Goal: Transaction & Acquisition: Register for event/course

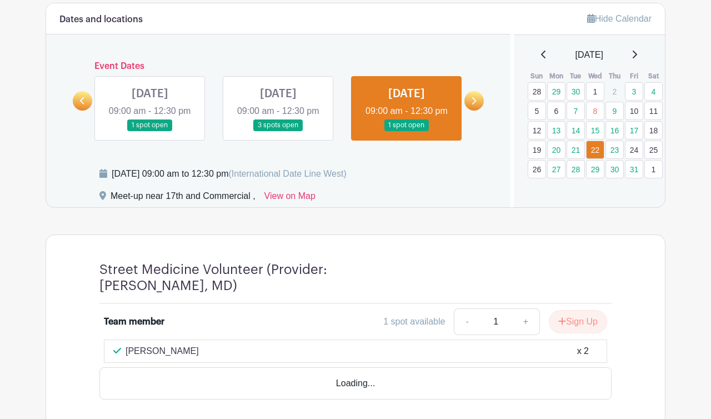
scroll to position [596, 0]
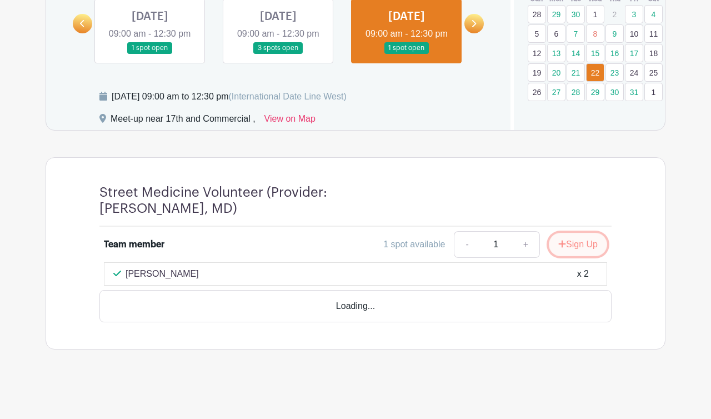
click at [576, 242] on button "Sign Up" at bounding box center [577, 244] width 58 height 23
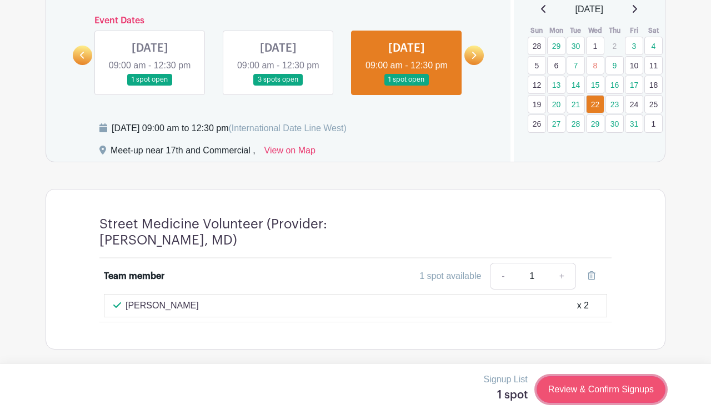
click at [595, 396] on link "Review & Confirm Signups" at bounding box center [600, 389] width 129 height 27
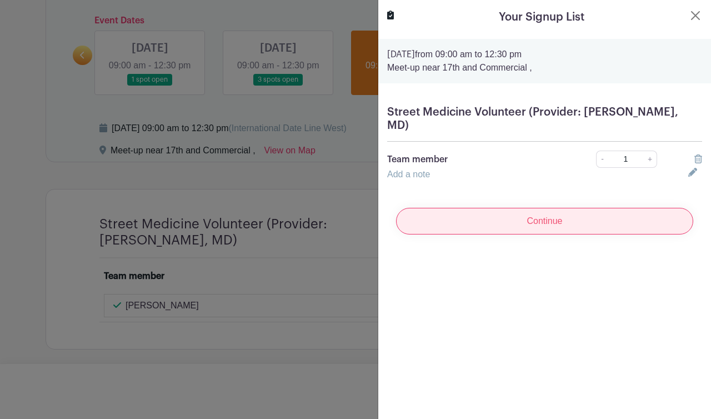
click at [558, 208] on input "Continue" at bounding box center [544, 221] width 297 height 27
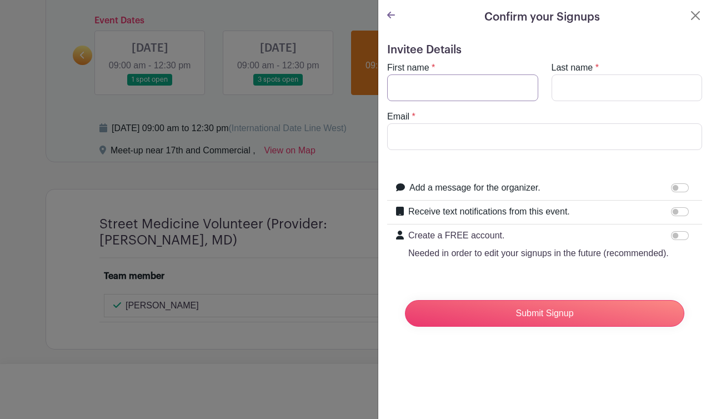
click at [483, 89] on input "First name" at bounding box center [462, 87] width 151 height 27
type input "Jack"
type input "Rouza"
click at [486, 135] on input "Email" at bounding box center [544, 136] width 315 height 27
click at [413, 137] on input "jackrrouza" at bounding box center [544, 136] width 315 height 27
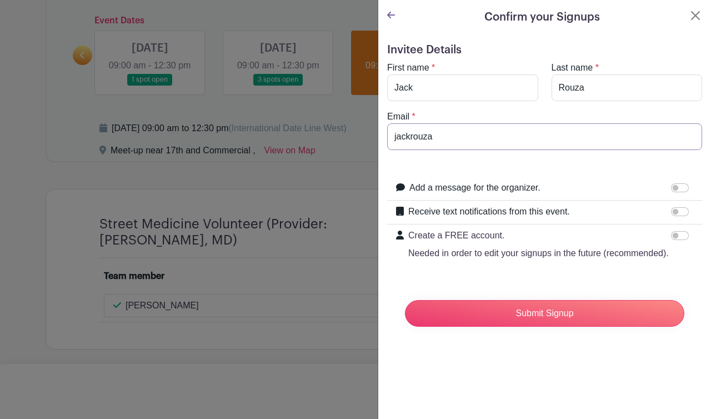
click at [446, 138] on input "jackrouza" at bounding box center [544, 136] width 315 height 27
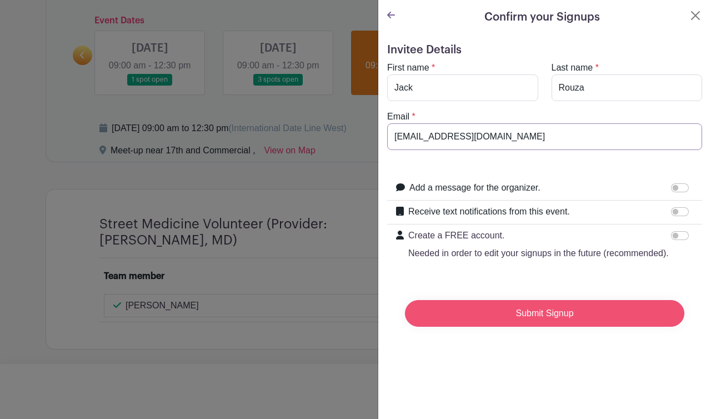
type input "[EMAIL_ADDRESS][DOMAIN_NAME]"
click at [450, 309] on input "Submit Signup" at bounding box center [544, 313] width 279 height 27
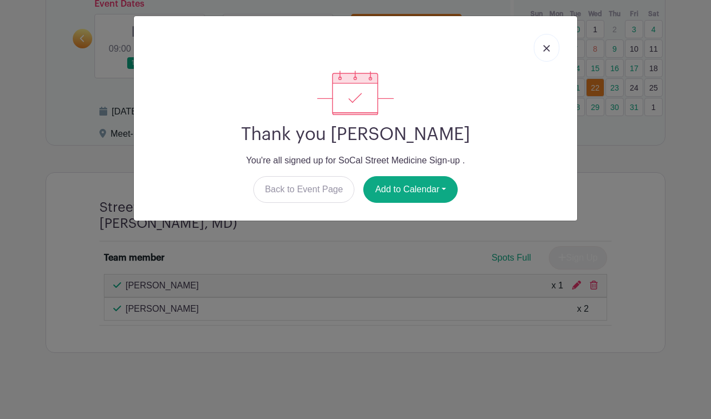
click at [544, 48] on img at bounding box center [546, 48] width 7 height 7
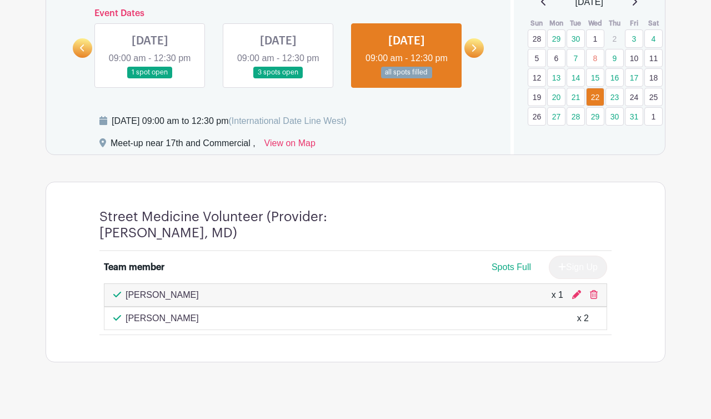
scroll to position [541, 0]
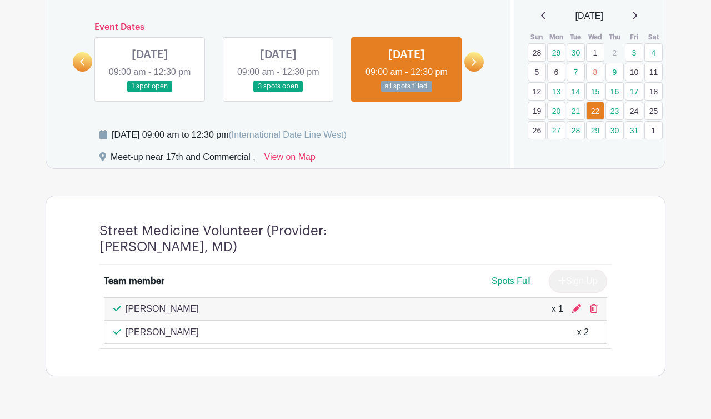
click at [461, 168] on div "Meet-up near 17th and Commercial , View on Map" at bounding box center [297, 159] width 397 height 18
